Goal: Find specific page/section: Find specific page/section

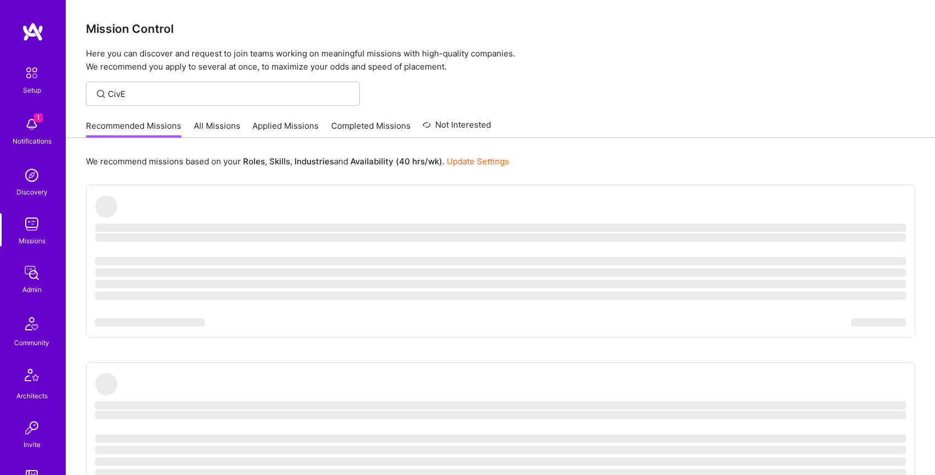
type input "CivE"
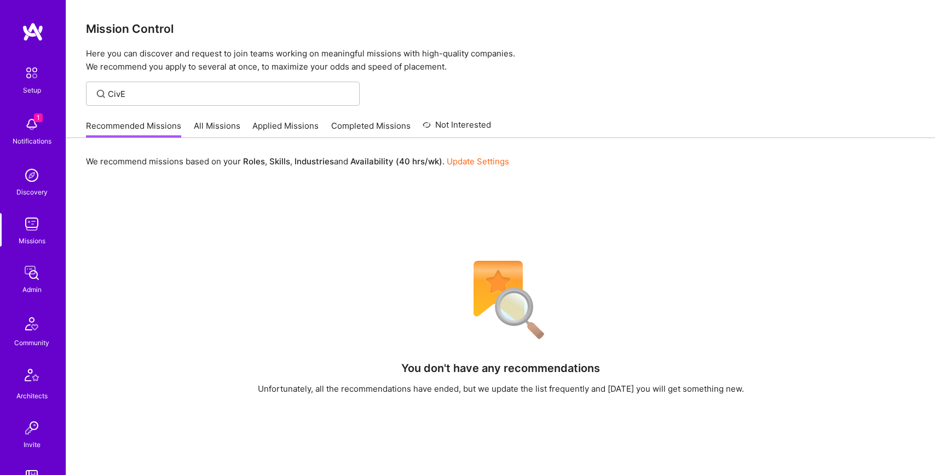
click at [223, 134] on link "All Missions" at bounding box center [217, 129] width 47 height 18
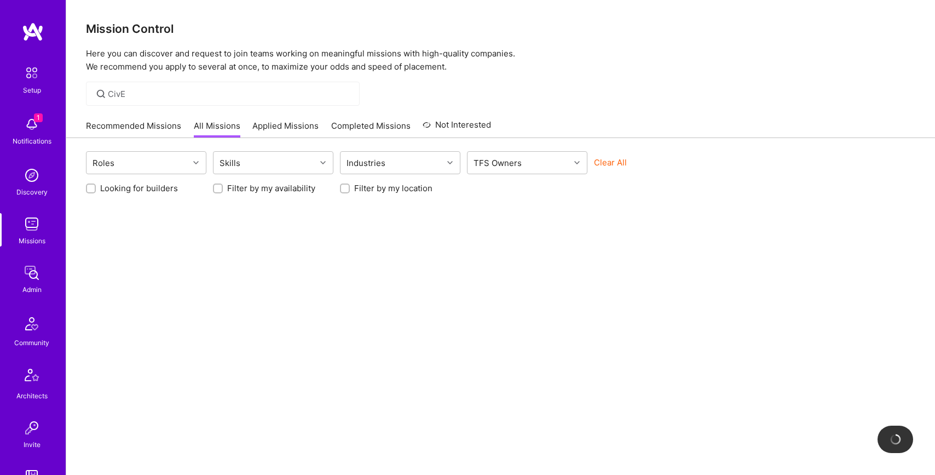
click at [227, 102] on div "CivE" at bounding box center [223, 94] width 274 height 24
click at [612, 163] on button "Clear All" at bounding box center [610, 162] width 33 height 11
click at [222, 85] on div at bounding box center [223, 94] width 274 height 24
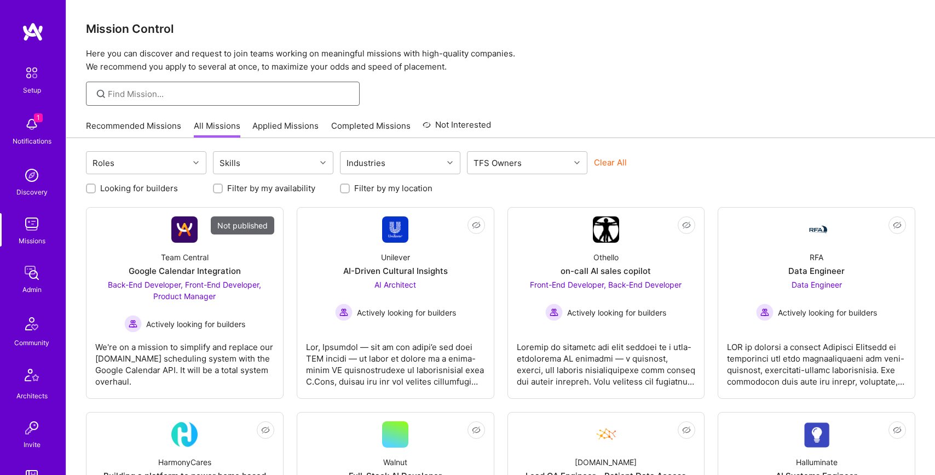
click at [230, 94] on input at bounding box center [230, 93] width 244 height 11
paste input "CivE"
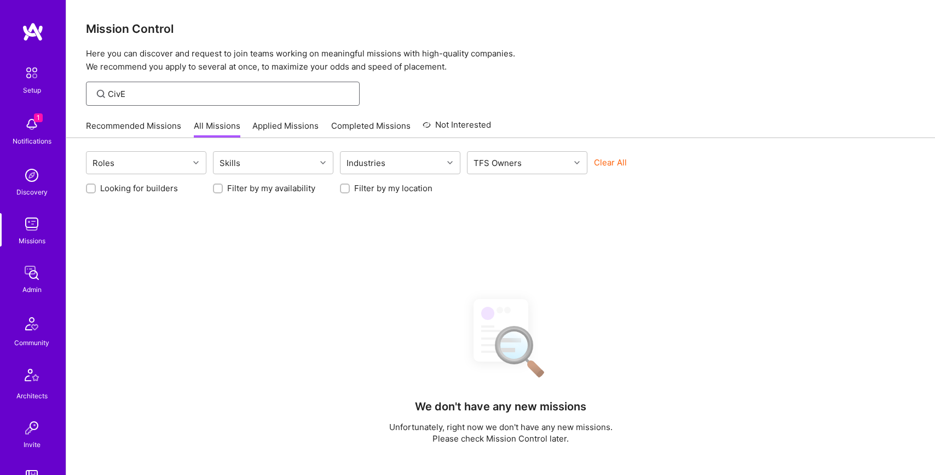
paste input
type input "CivE"
